Goal: Navigation & Orientation: Understand site structure

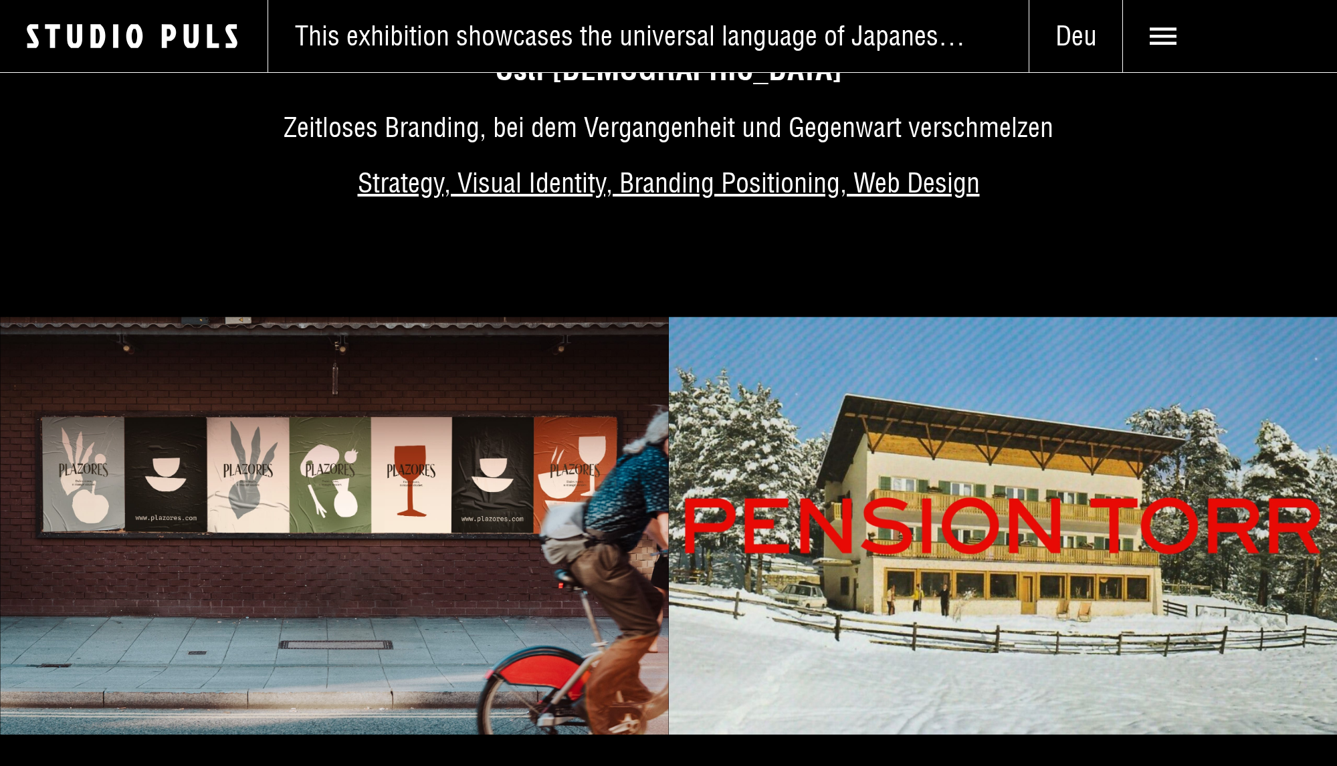
scroll to position [4505, 0]
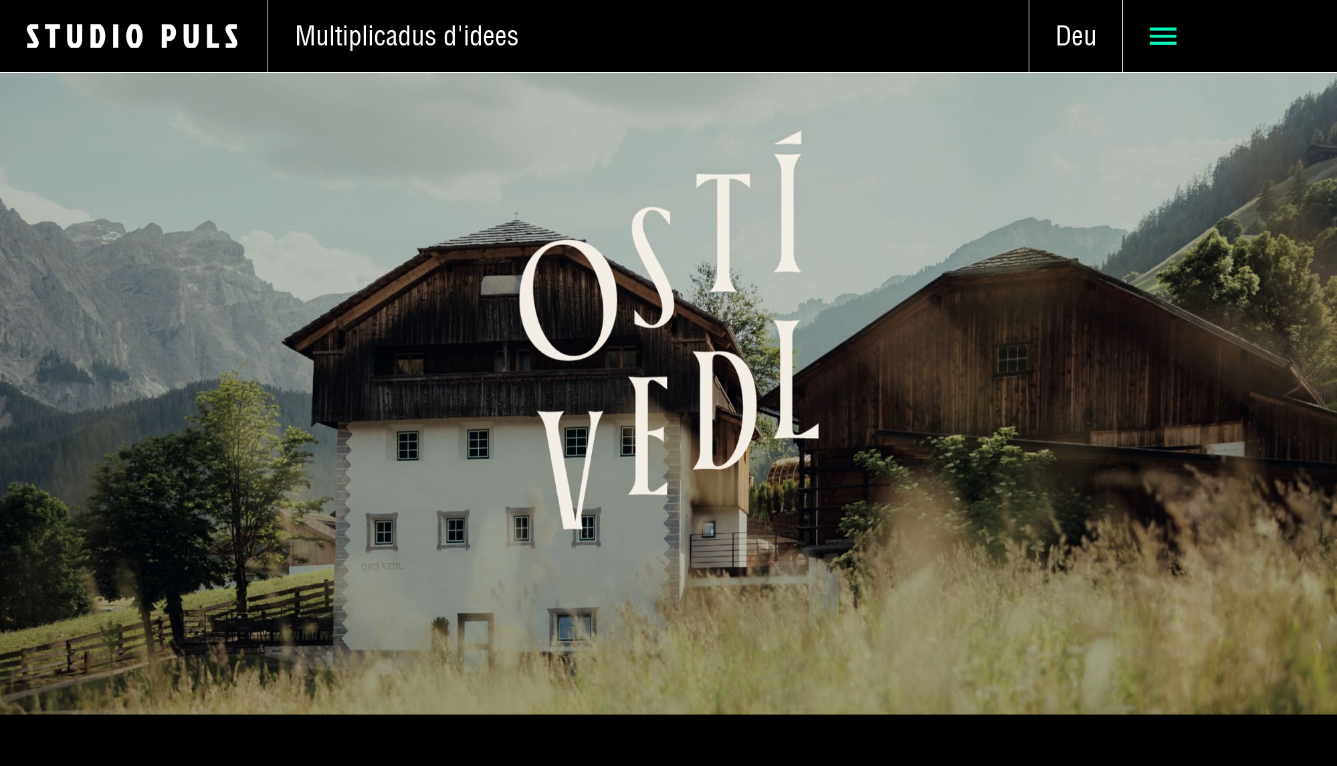
click at [1171, 32] on icon at bounding box center [1163, 36] width 27 height 27
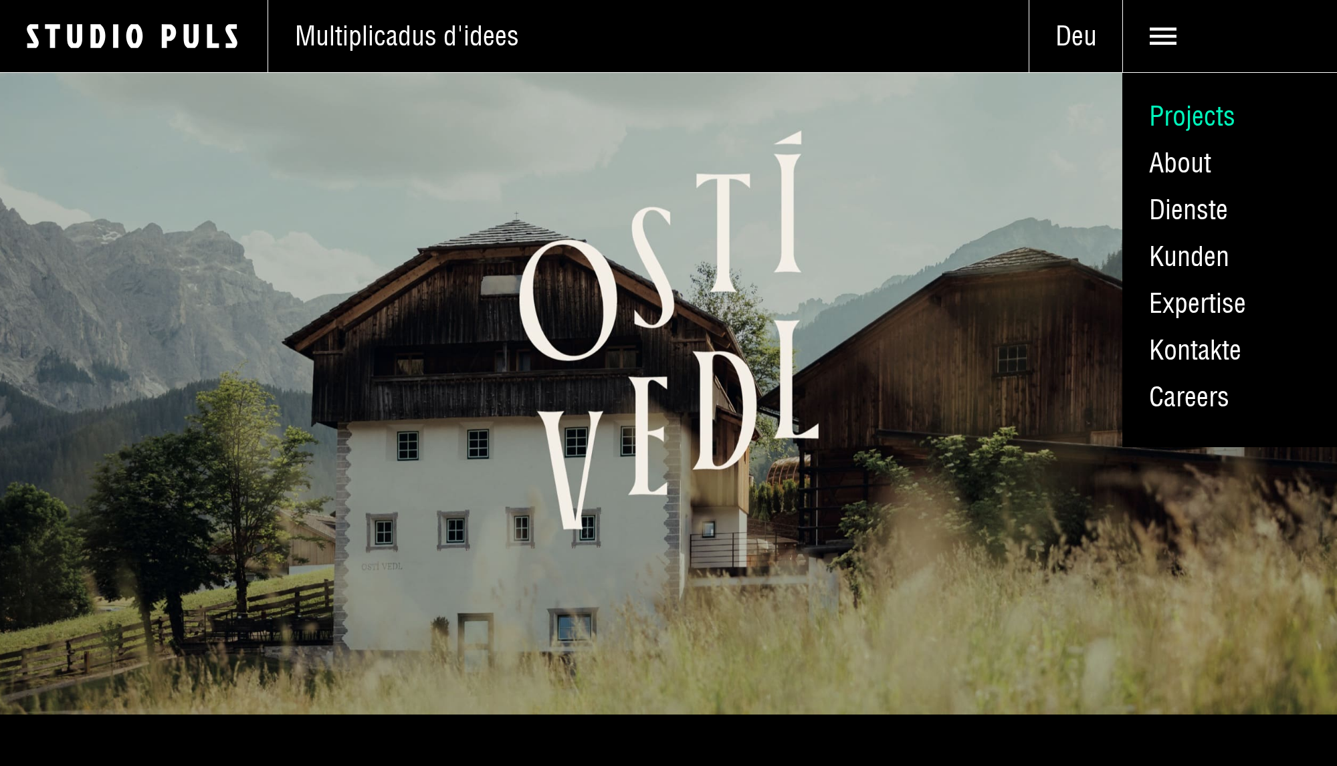
click at [1186, 116] on link "Projects" at bounding box center [1229, 116] width 215 height 47
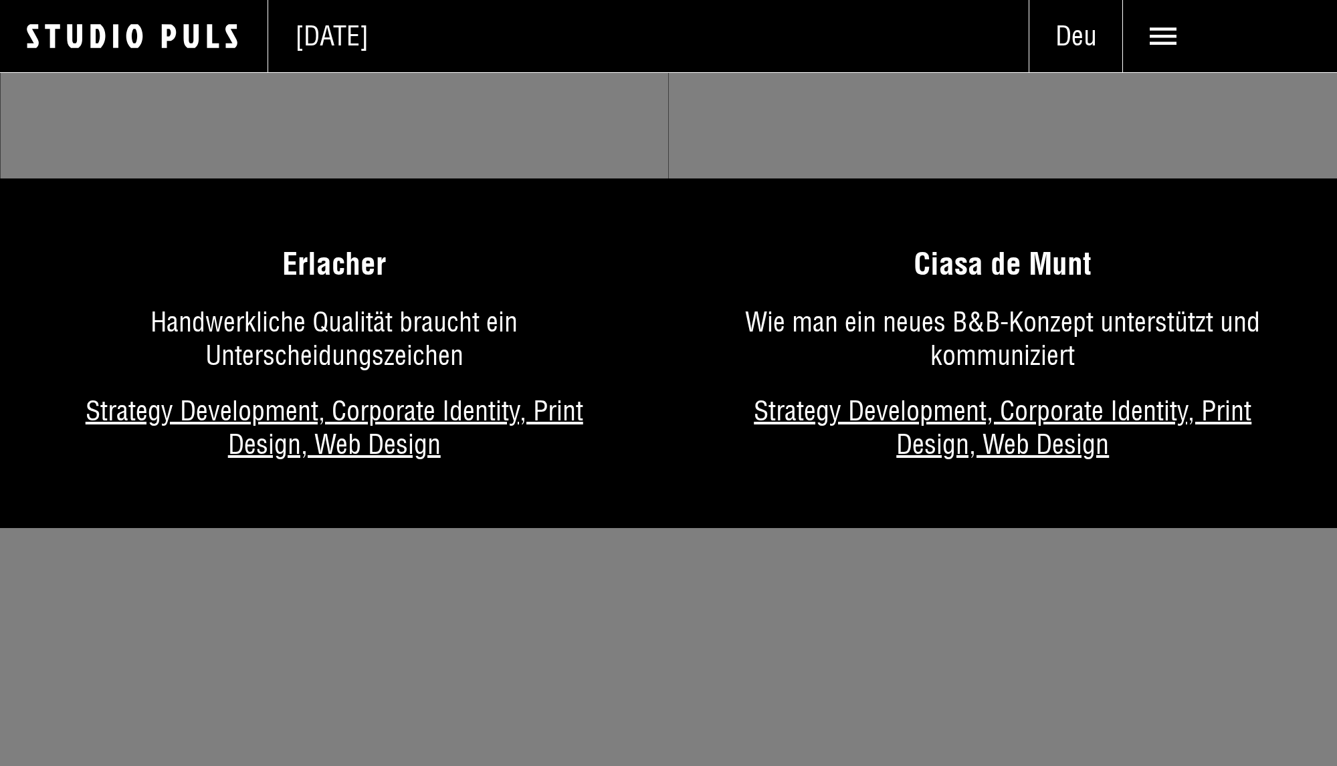
scroll to position [7636, 0]
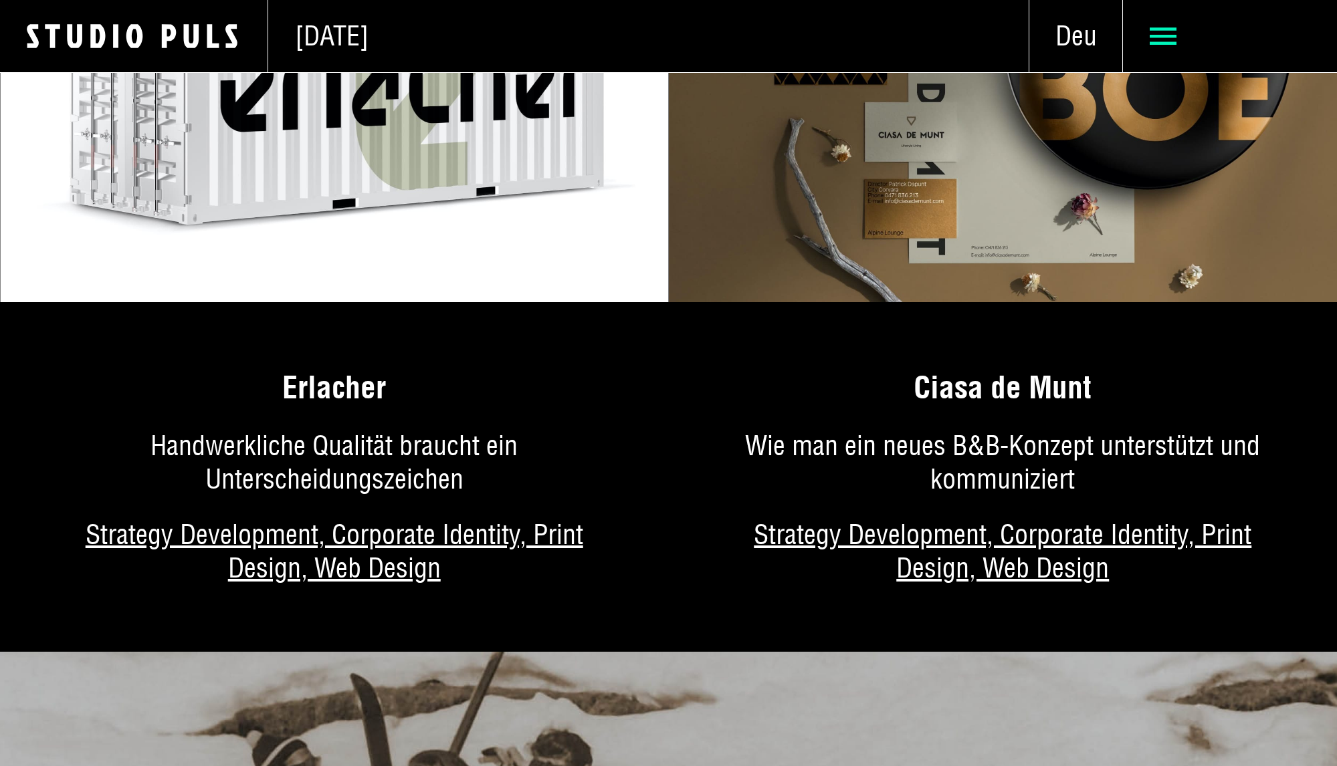
click at [1156, 42] on use at bounding box center [1163, 35] width 27 height 17
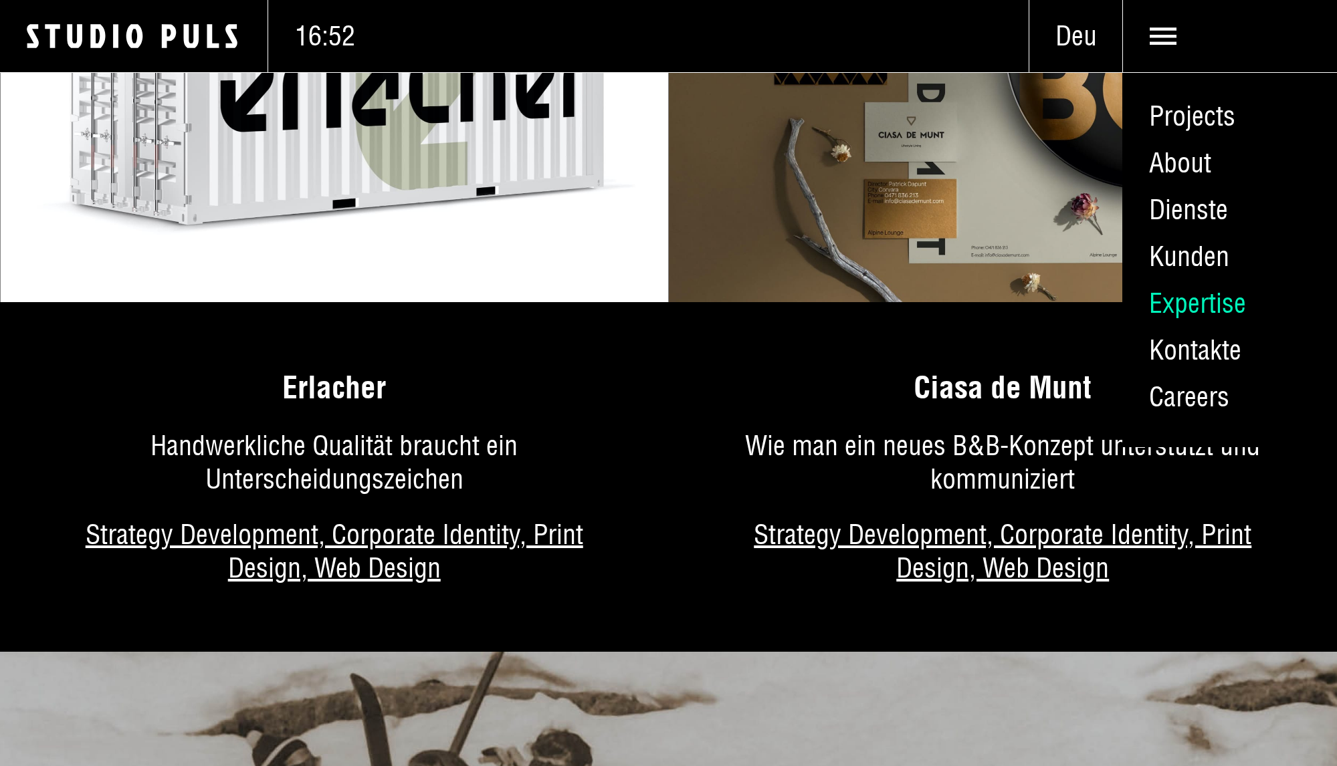
click at [1198, 299] on link "Expertise" at bounding box center [1229, 303] width 215 height 47
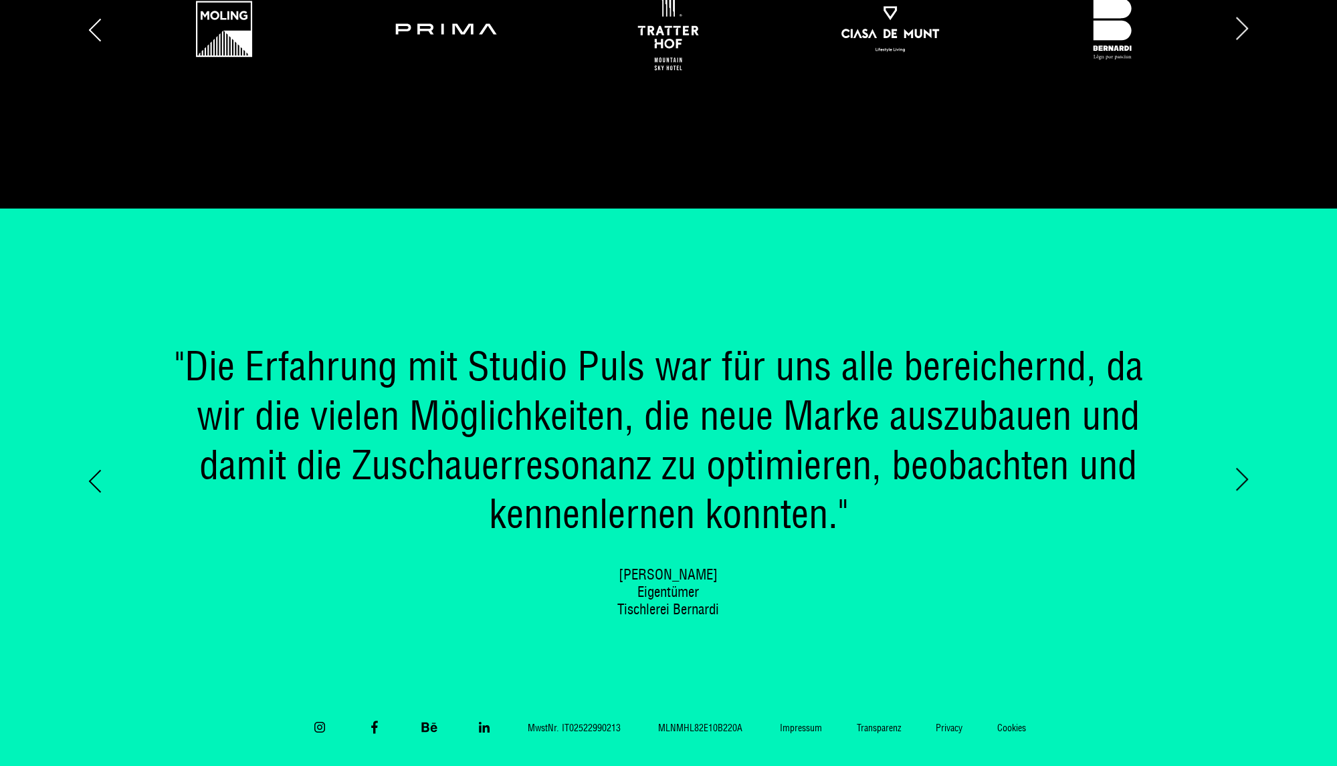
scroll to position [2070, 0]
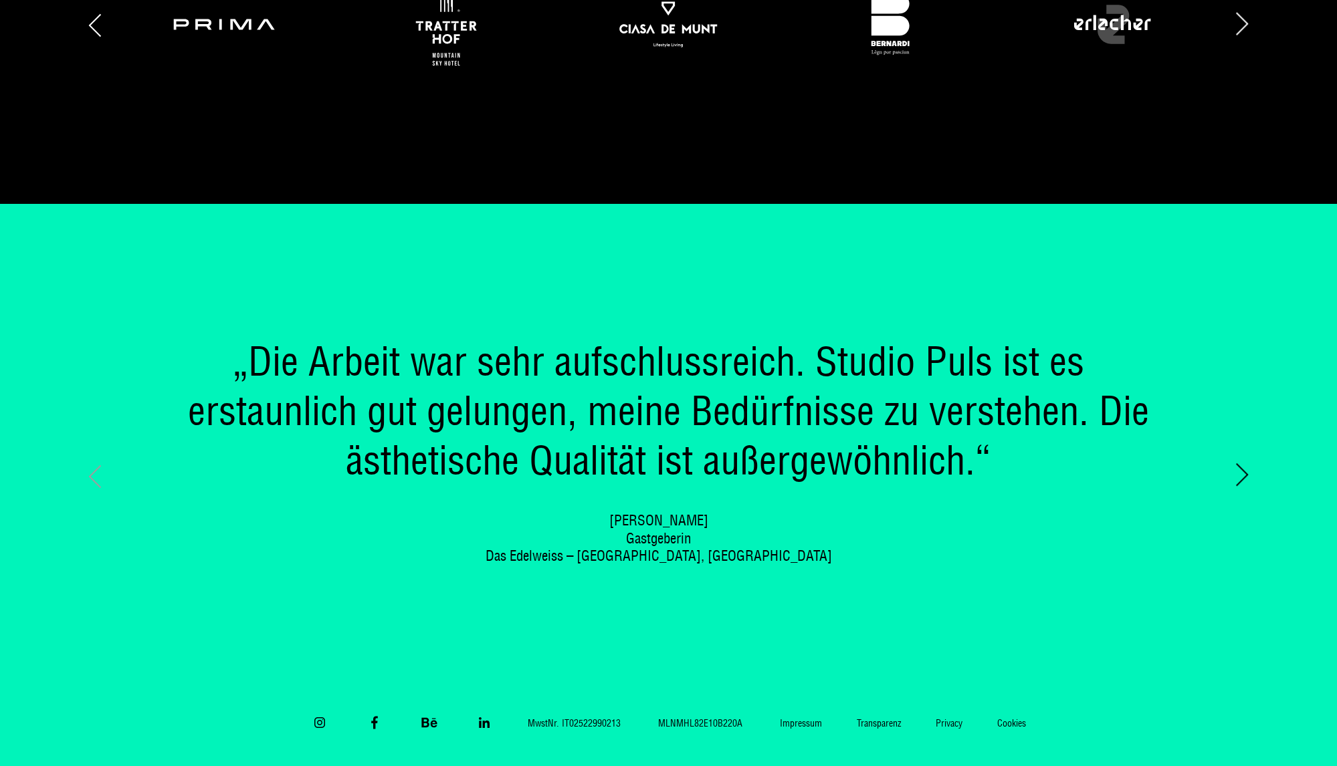
click at [103, 469] on div "Previous slide" at bounding box center [162, 476] width 151 height 276
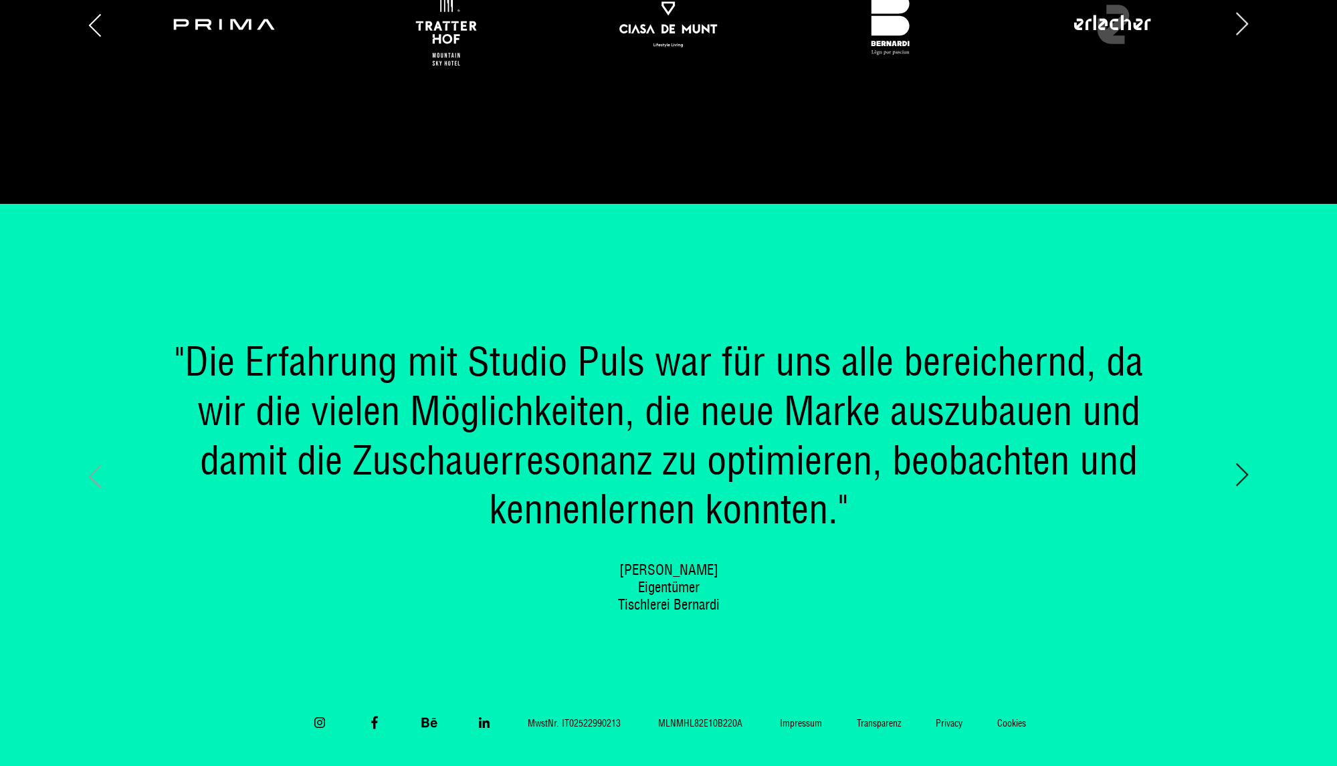
click at [103, 469] on div "Previous slide" at bounding box center [162, 476] width 151 height 276
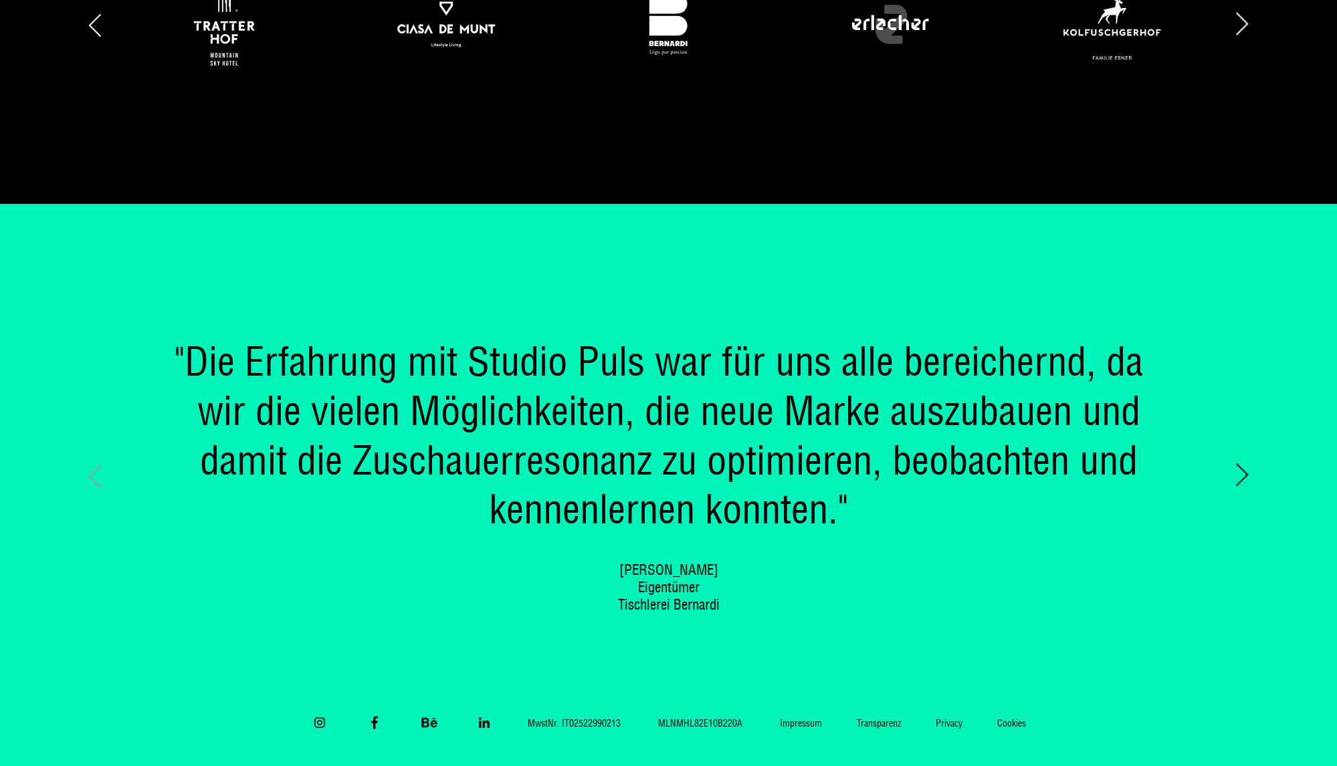
click at [103, 457] on div "Previous slide" at bounding box center [162, 476] width 151 height 276
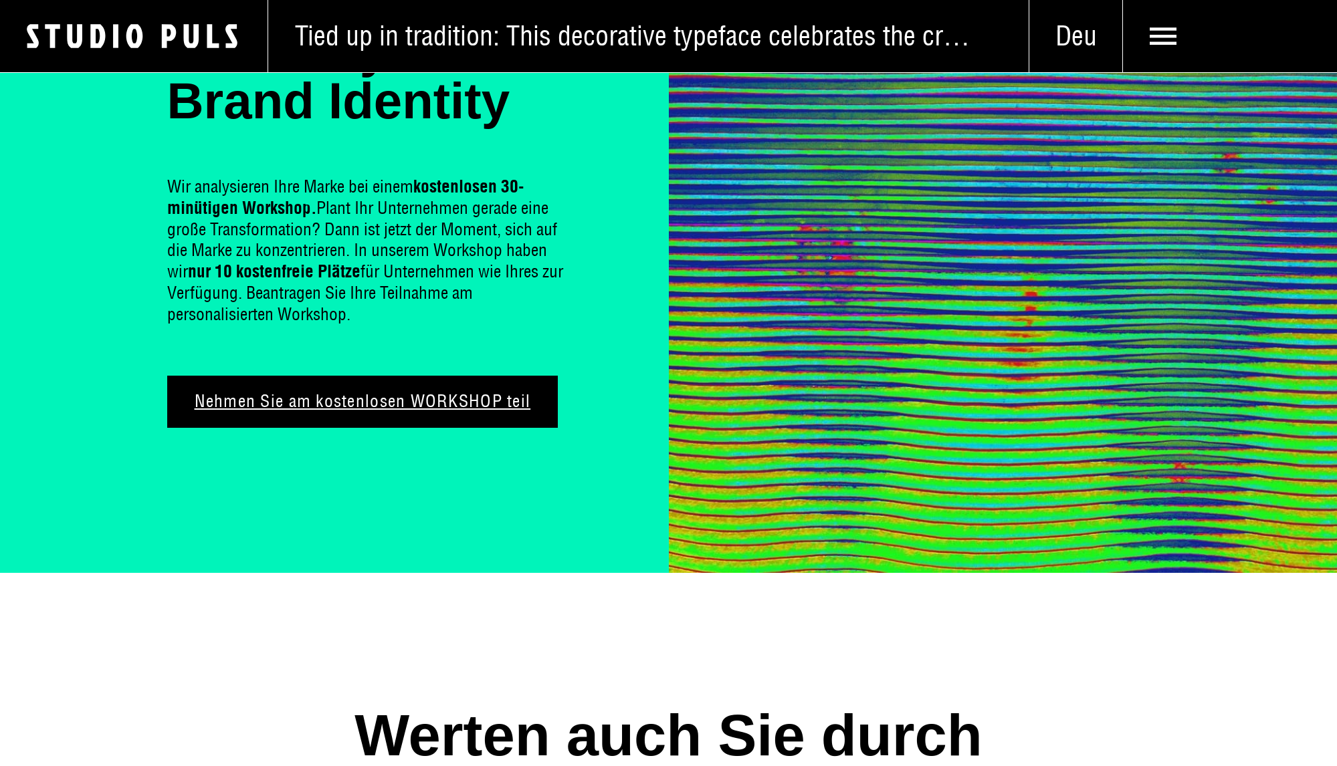
scroll to position [0, 0]
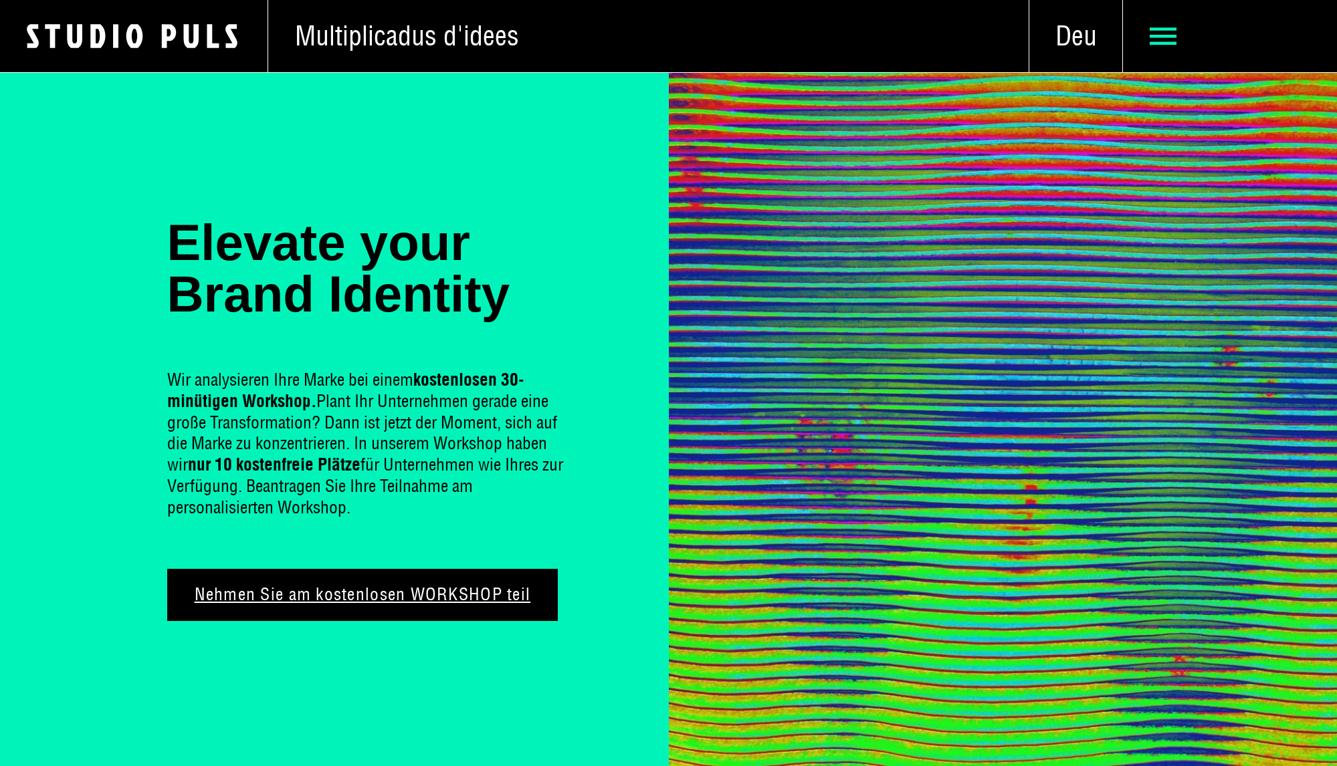
click at [1175, 36] on use at bounding box center [1163, 35] width 27 height 17
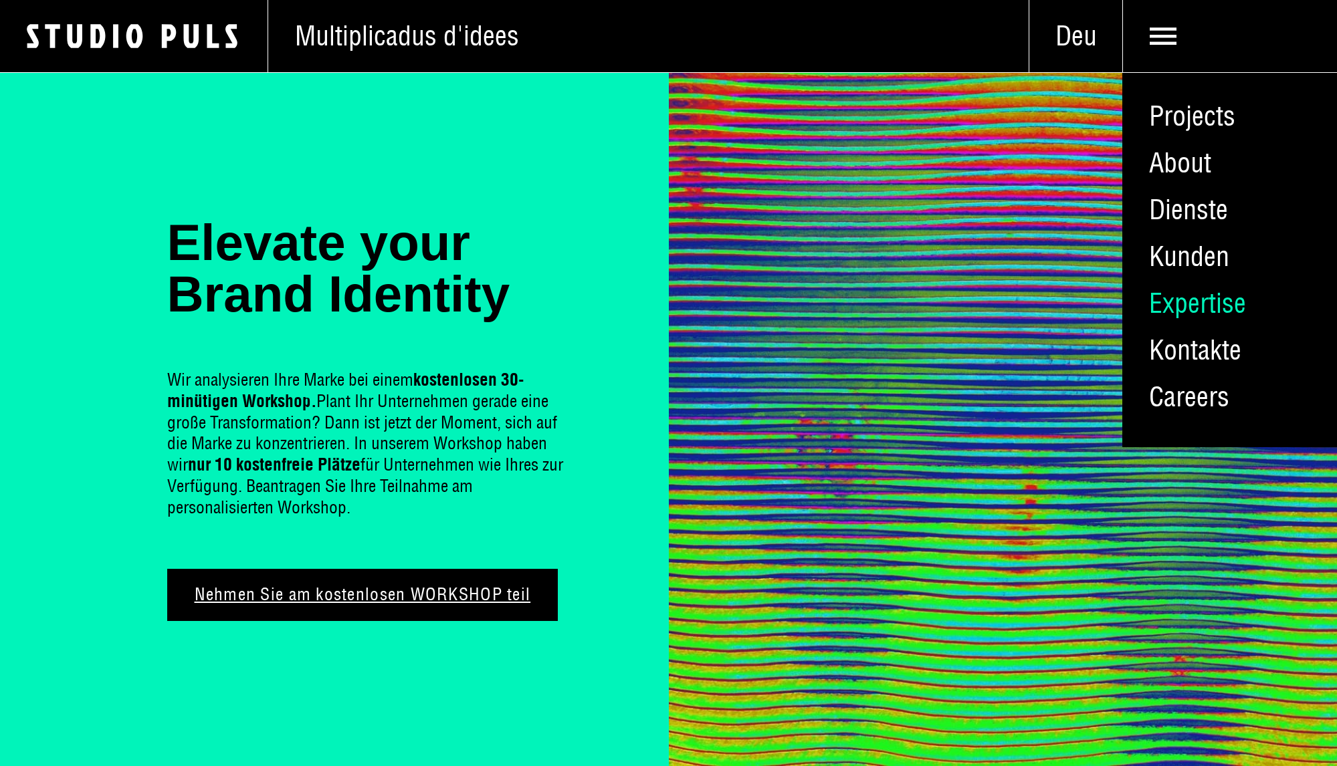
click at [1191, 324] on link "Expertise" at bounding box center [1229, 303] width 215 height 47
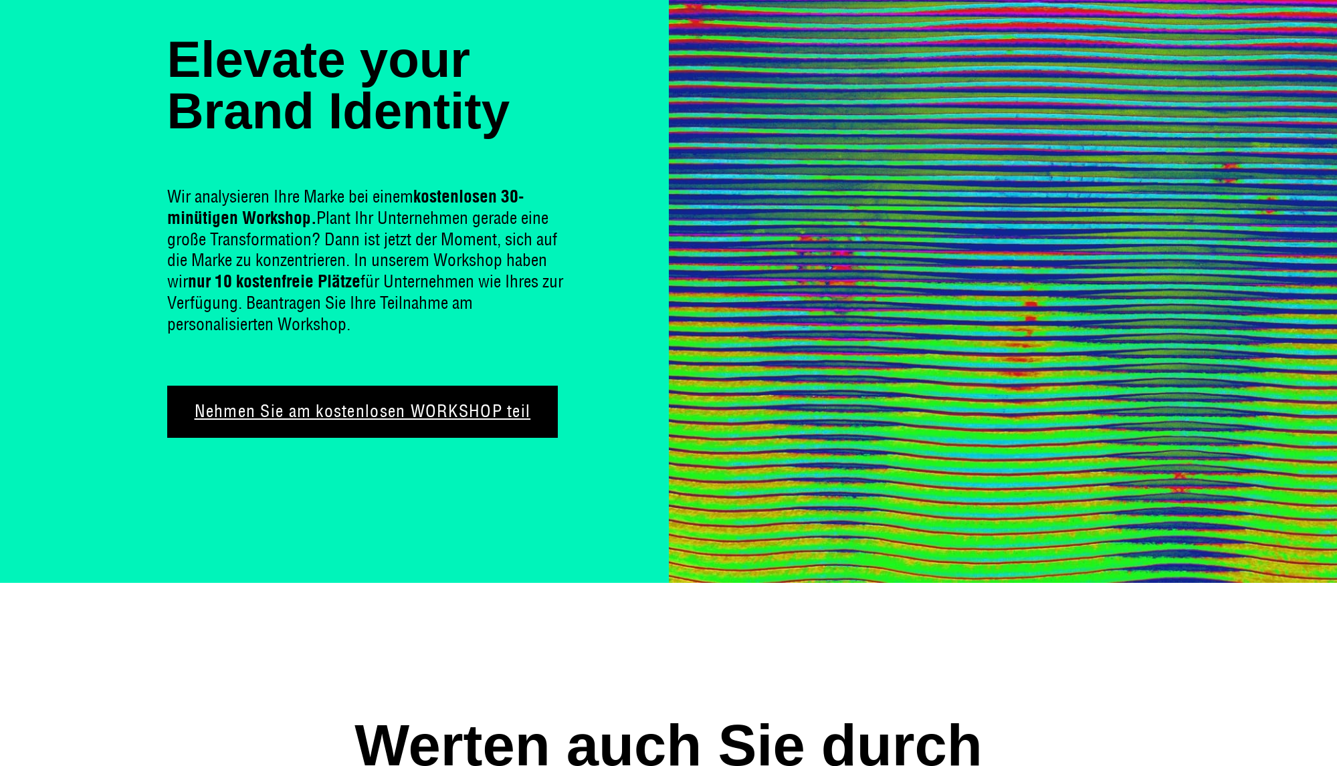
scroll to position [11, 0]
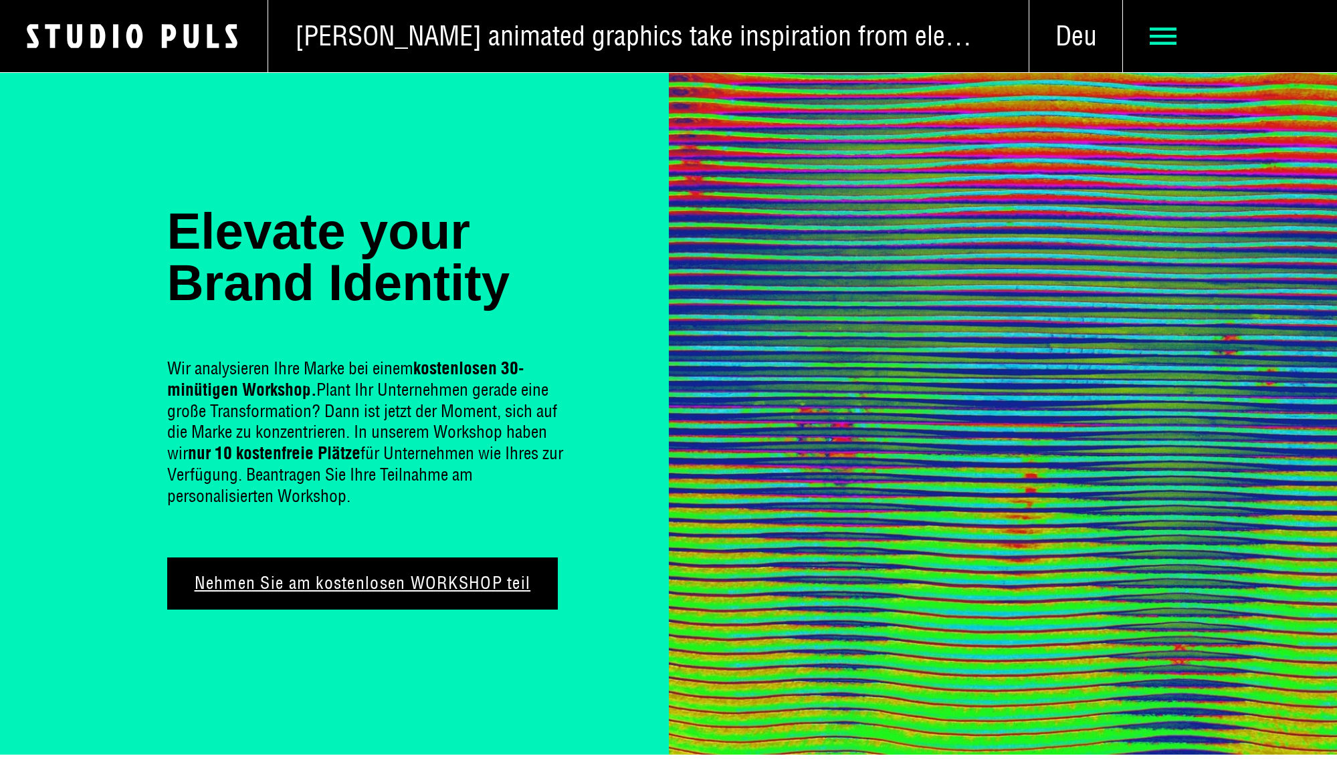
click at [1155, 42] on use at bounding box center [1163, 35] width 27 height 17
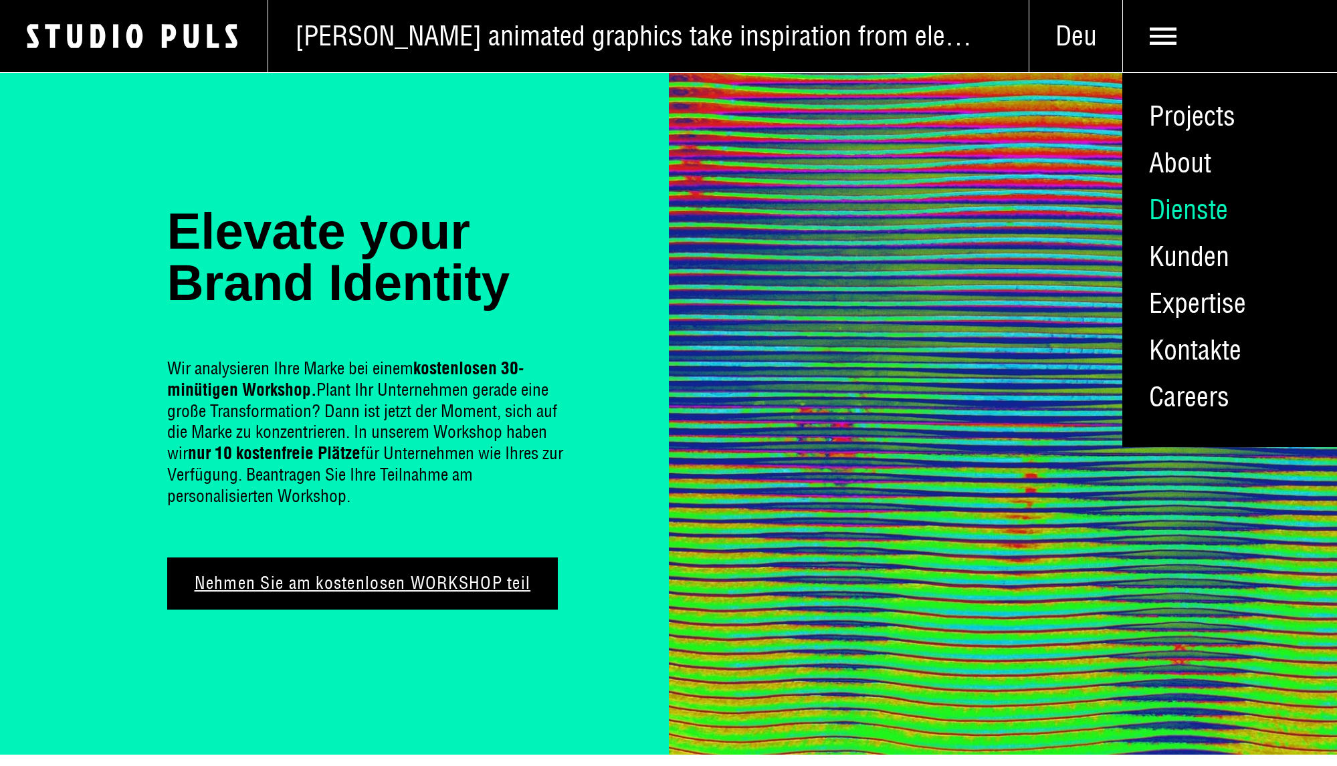
click at [1184, 203] on link "Dienste" at bounding box center [1229, 210] width 215 height 47
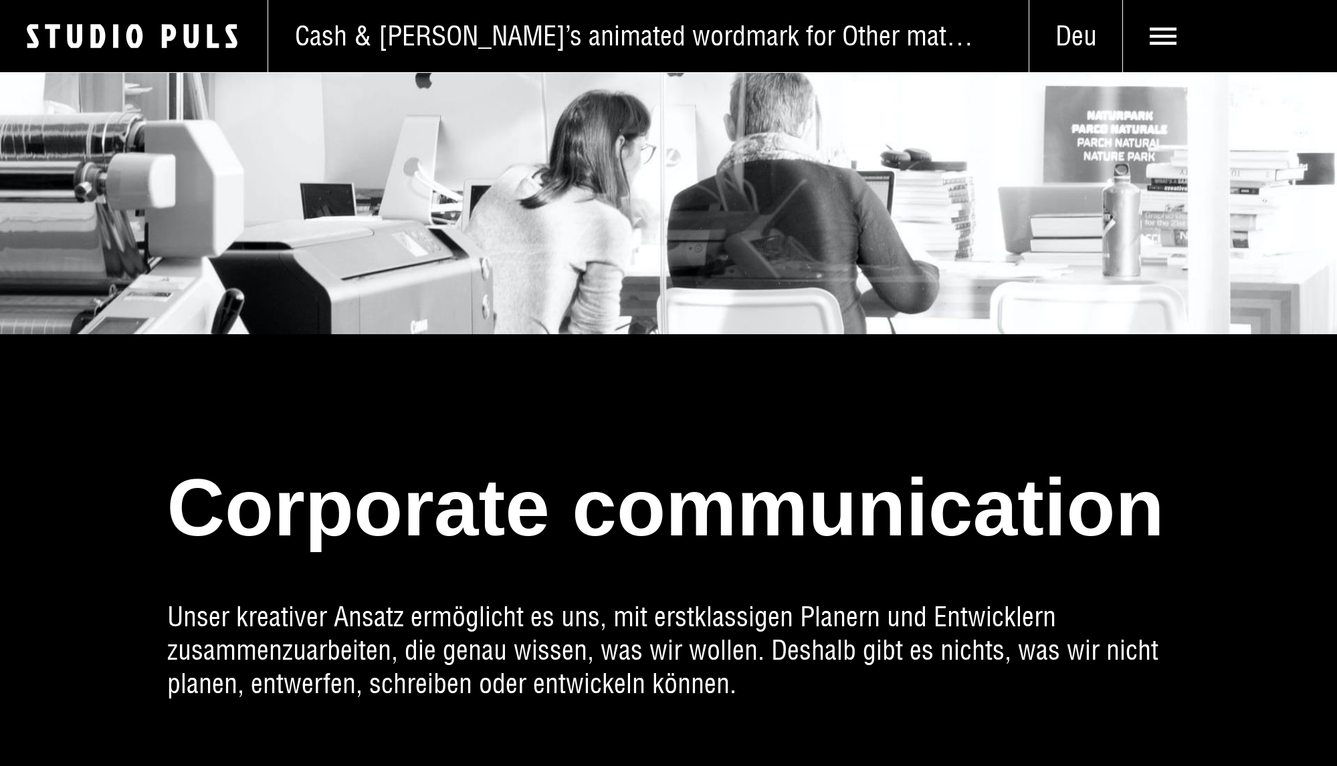
scroll to position [3312, 0]
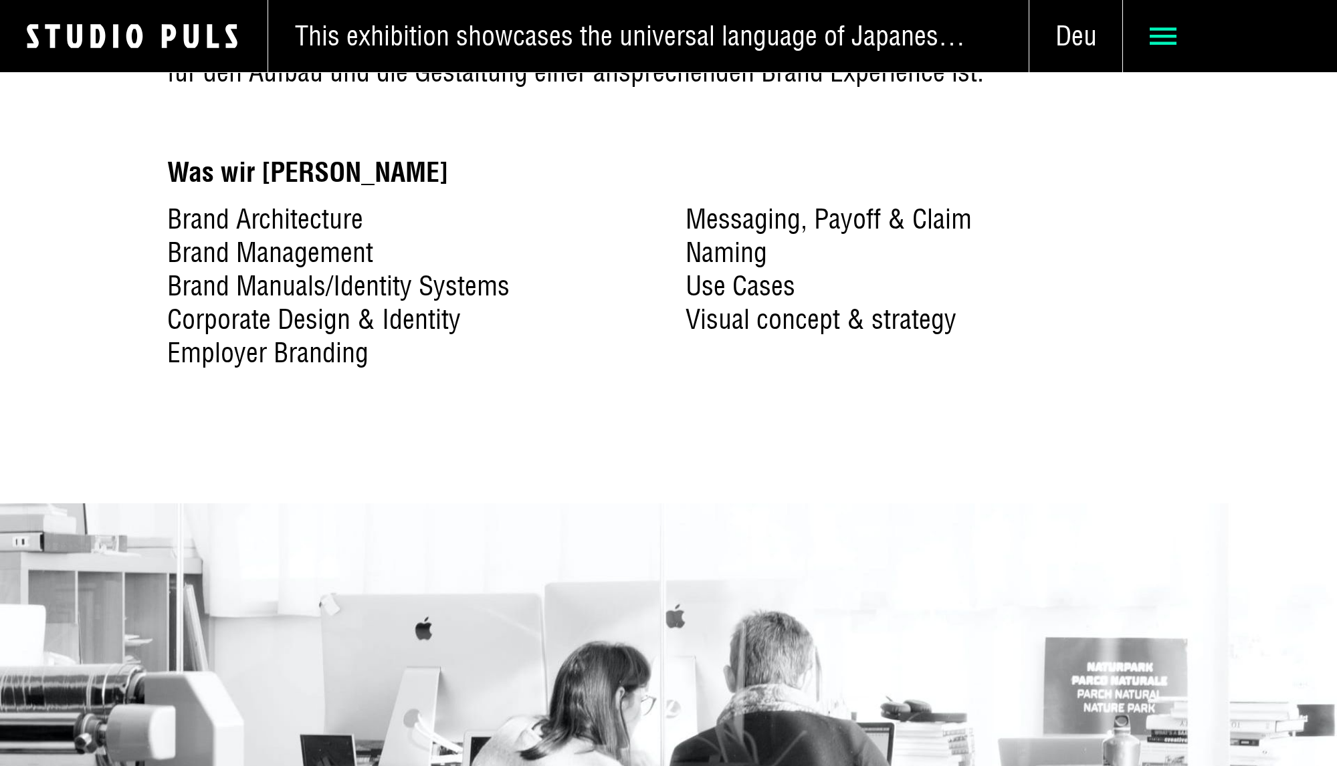
click at [1174, 53] on span at bounding box center [1230, 36] width 214 height 72
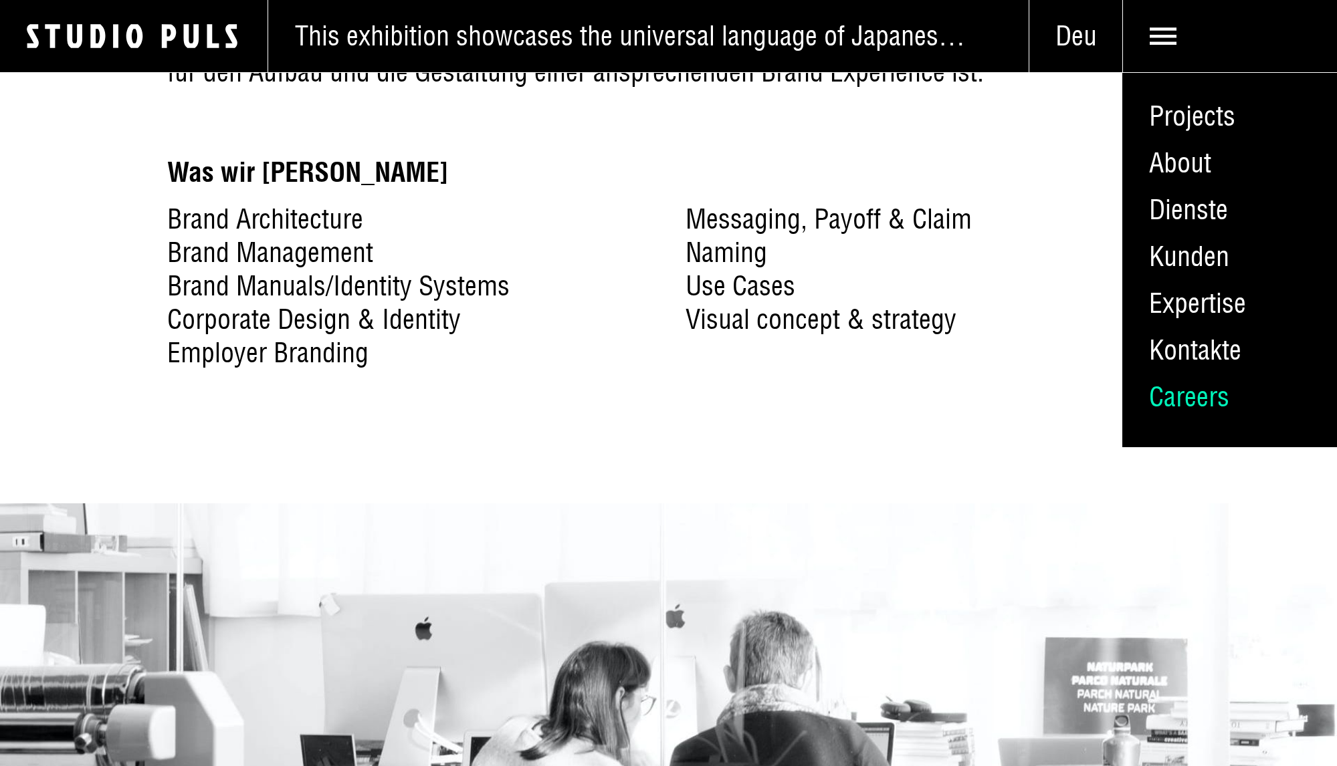
click at [1193, 397] on link "Careers" at bounding box center [1229, 397] width 215 height 47
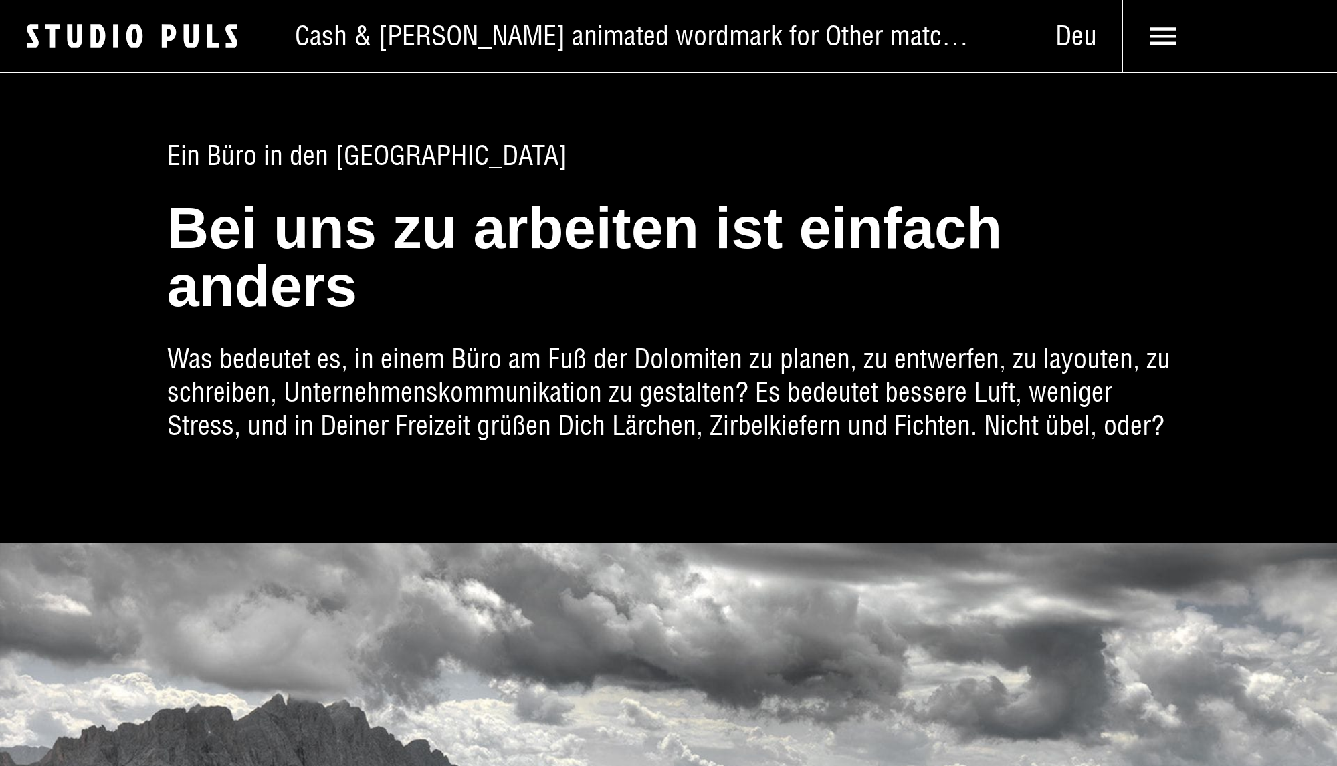
scroll to position [6, 0]
